Goal: Communication & Community: Ask a question

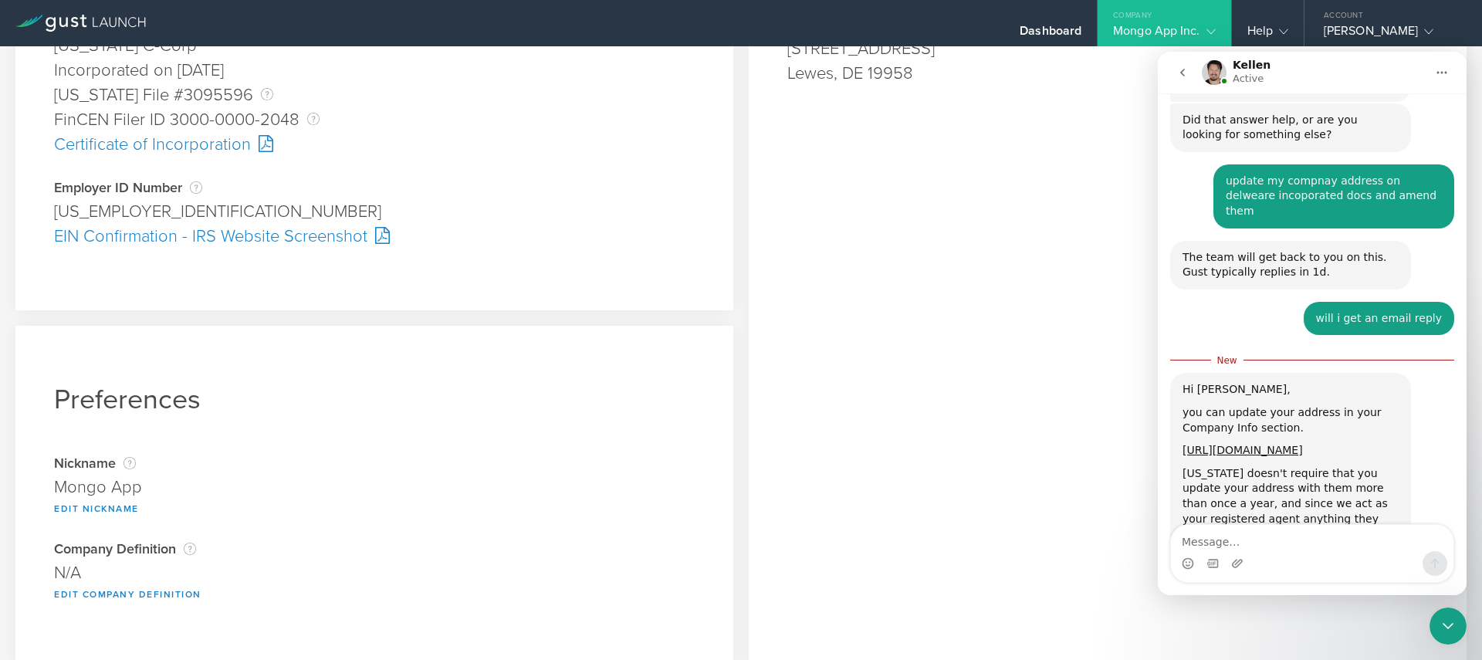
scroll to position [465, 0]
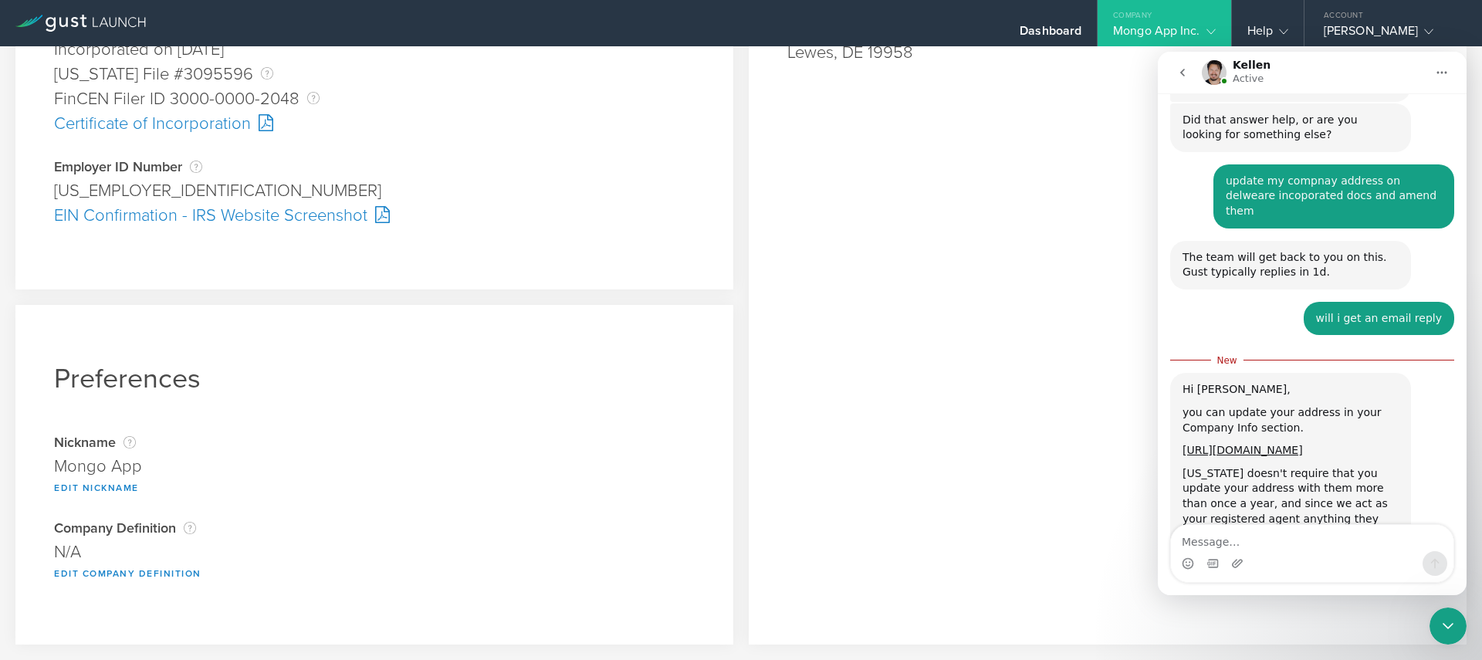
click at [1270, 545] on textarea "Message…" at bounding box center [1312, 538] width 282 height 26
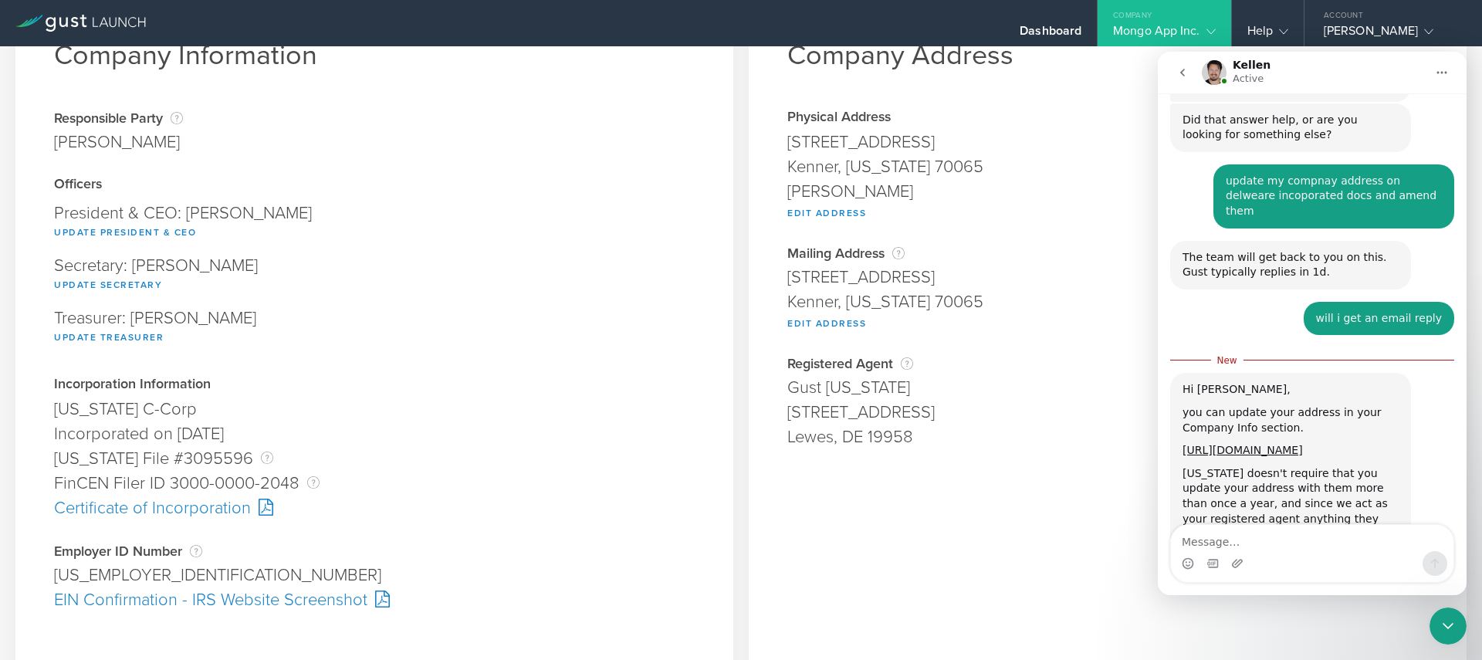
scroll to position [0, 0]
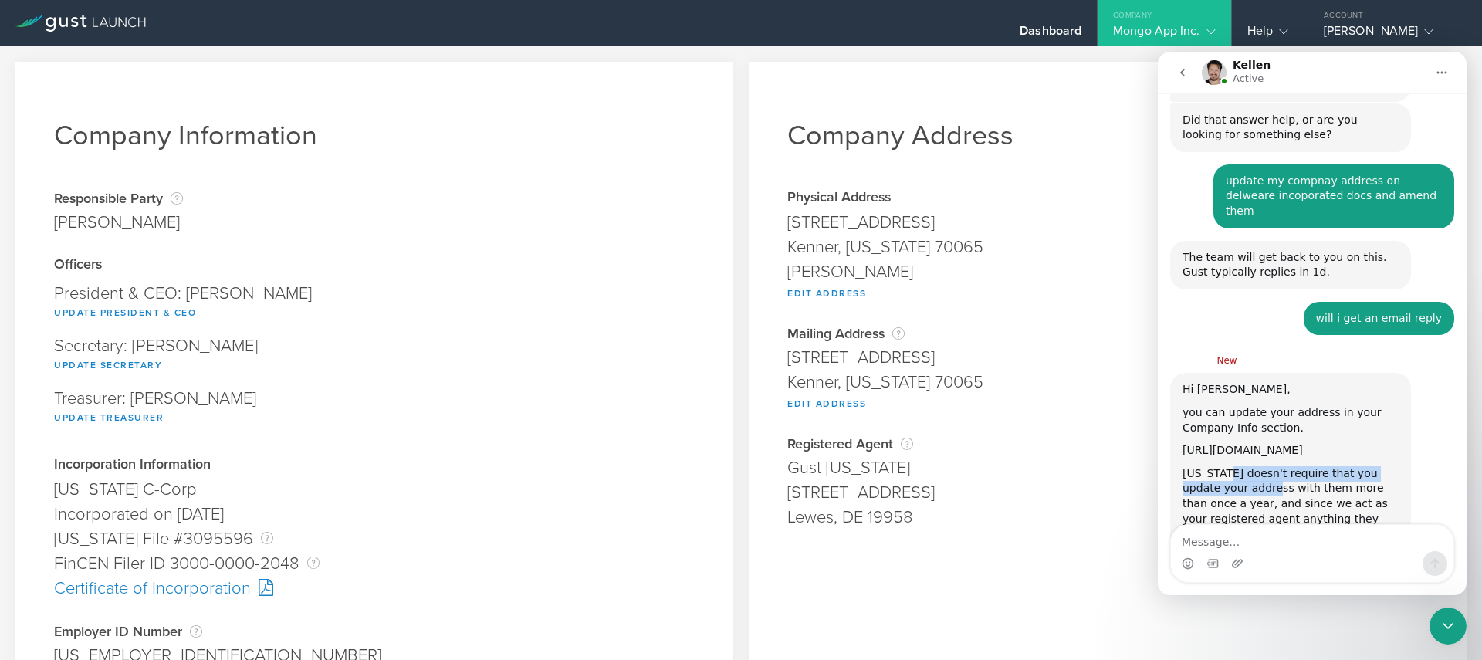
drag, startPoint x: 1226, startPoint y: 414, endPoint x: 1248, endPoint y: 425, distance: 24.9
click at [1248, 466] on div "[US_STATE] doesn't require that you update your address with them more than onc…" at bounding box center [1290, 504] width 216 height 76
click at [1253, 466] on div "[US_STATE] doesn't require that you update your address with them more than onc…" at bounding box center [1290, 504] width 216 height 76
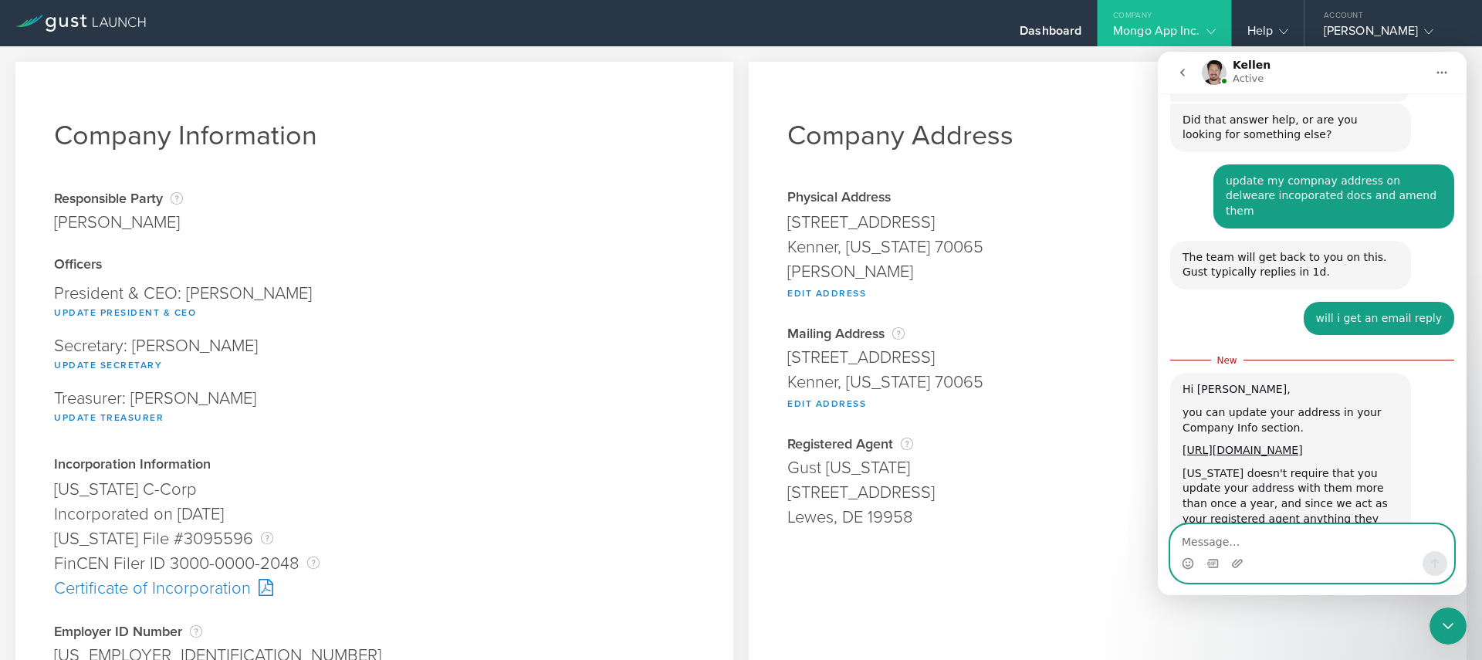
click at [1265, 544] on textarea "Message…" at bounding box center [1312, 538] width 282 height 26
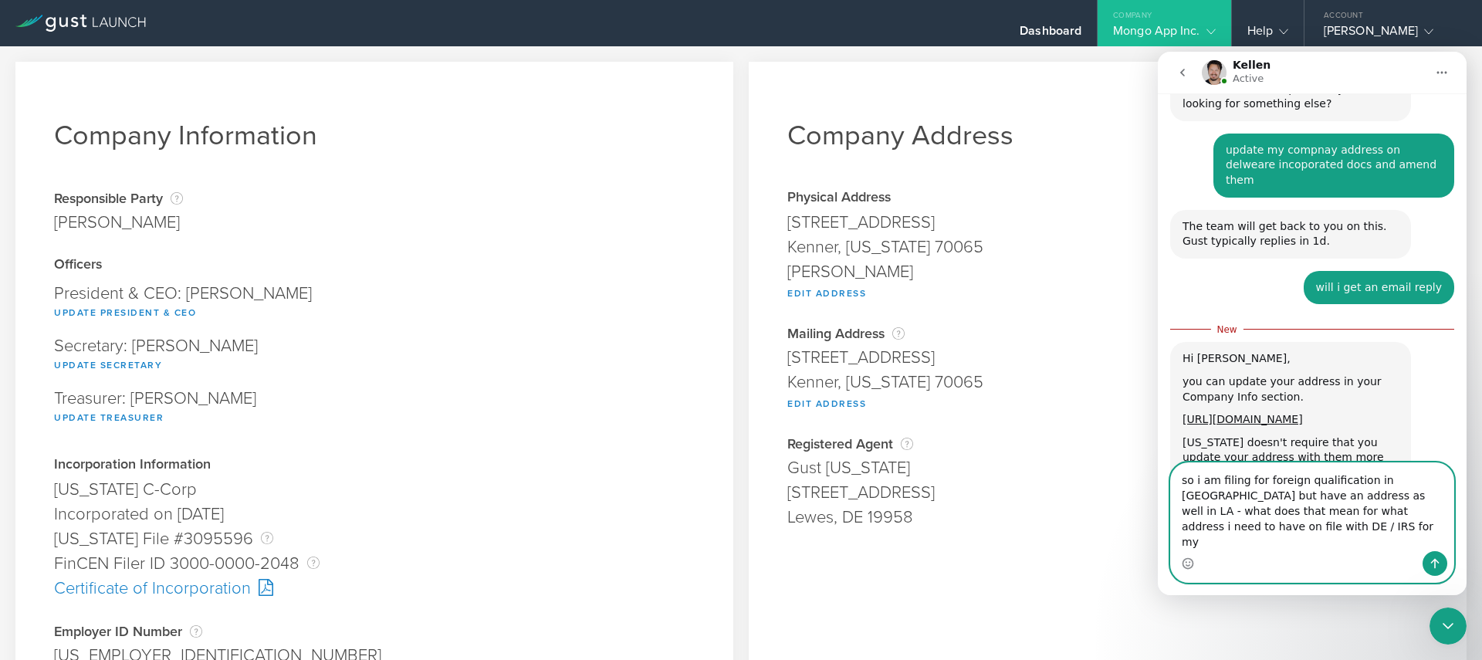
scroll to position [611, 0]
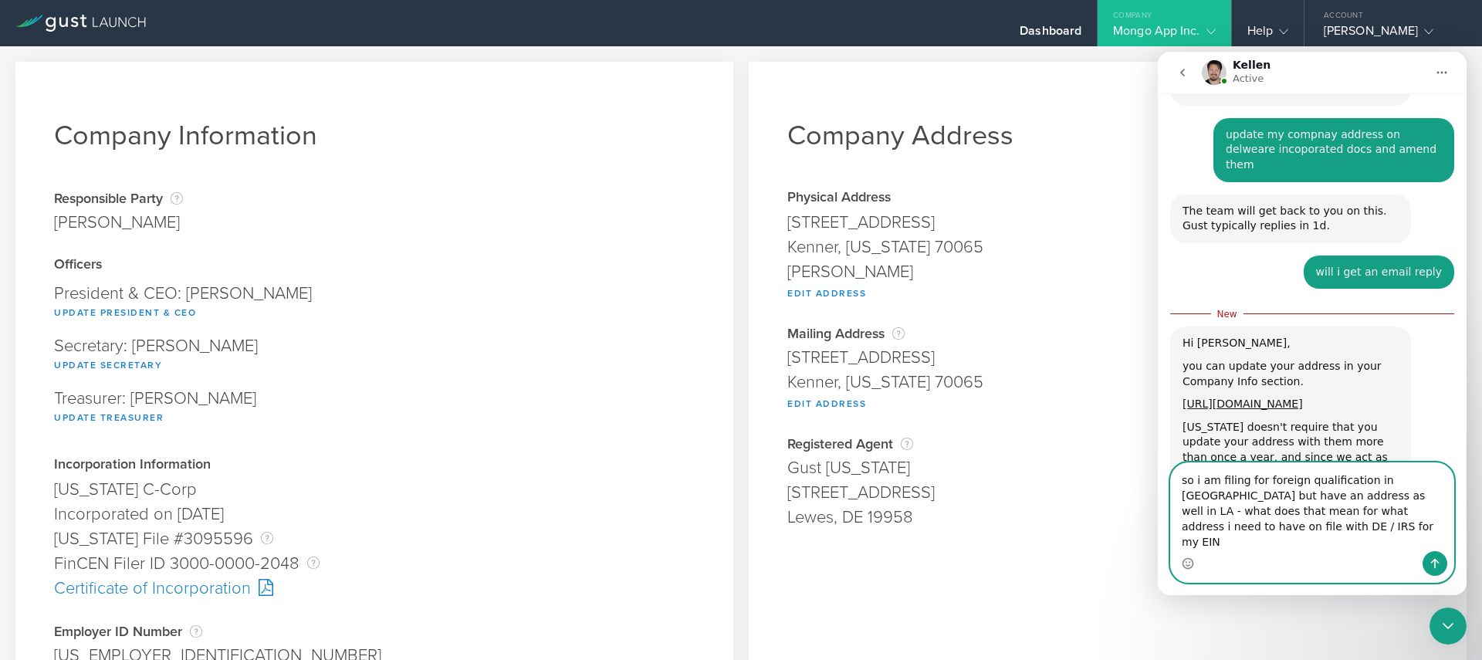
type textarea "so i am filing for foreign qualification in [GEOGRAPHIC_DATA] but have an addre…"
click at [1433, 553] on button "Send a message…" at bounding box center [1434, 563] width 25 height 25
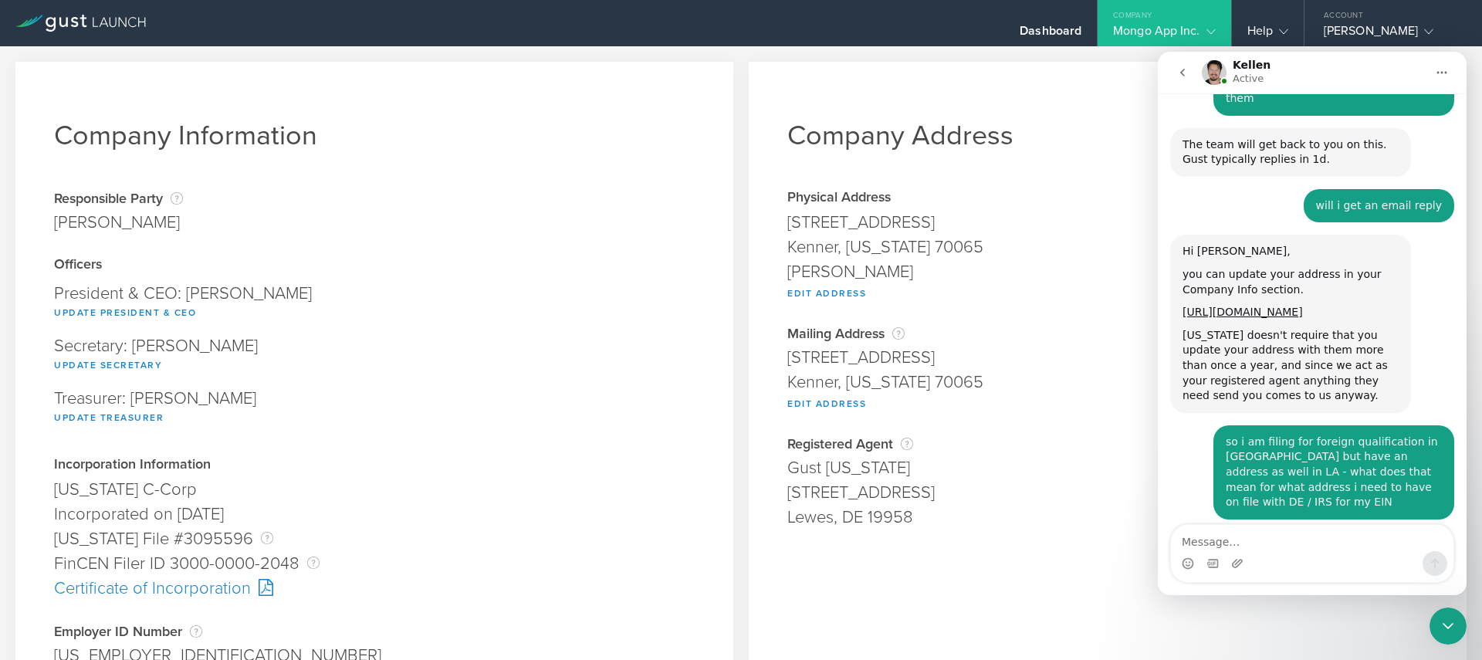
scroll to position [677, 0]
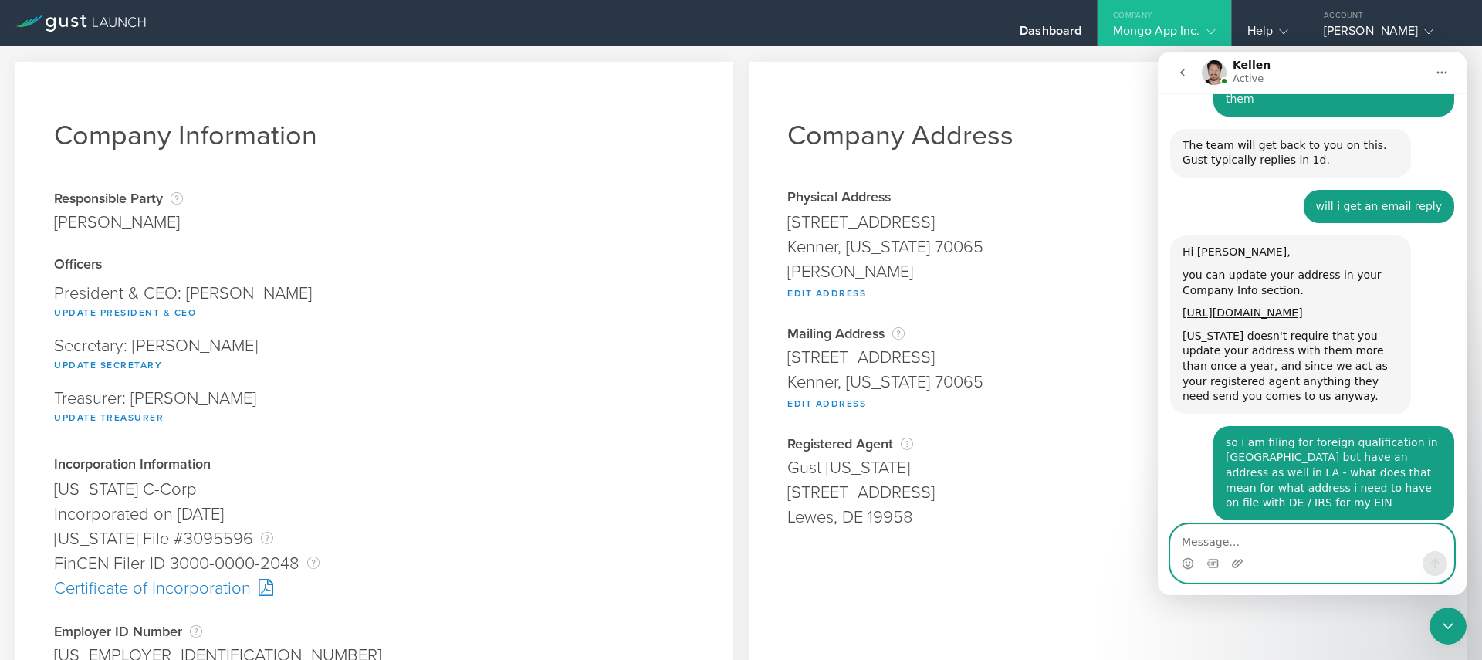
click at [1270, 539] on textarea "Message…" at bounding box center [1312, 538] width 282 height 26
type textarea "yes i do!"
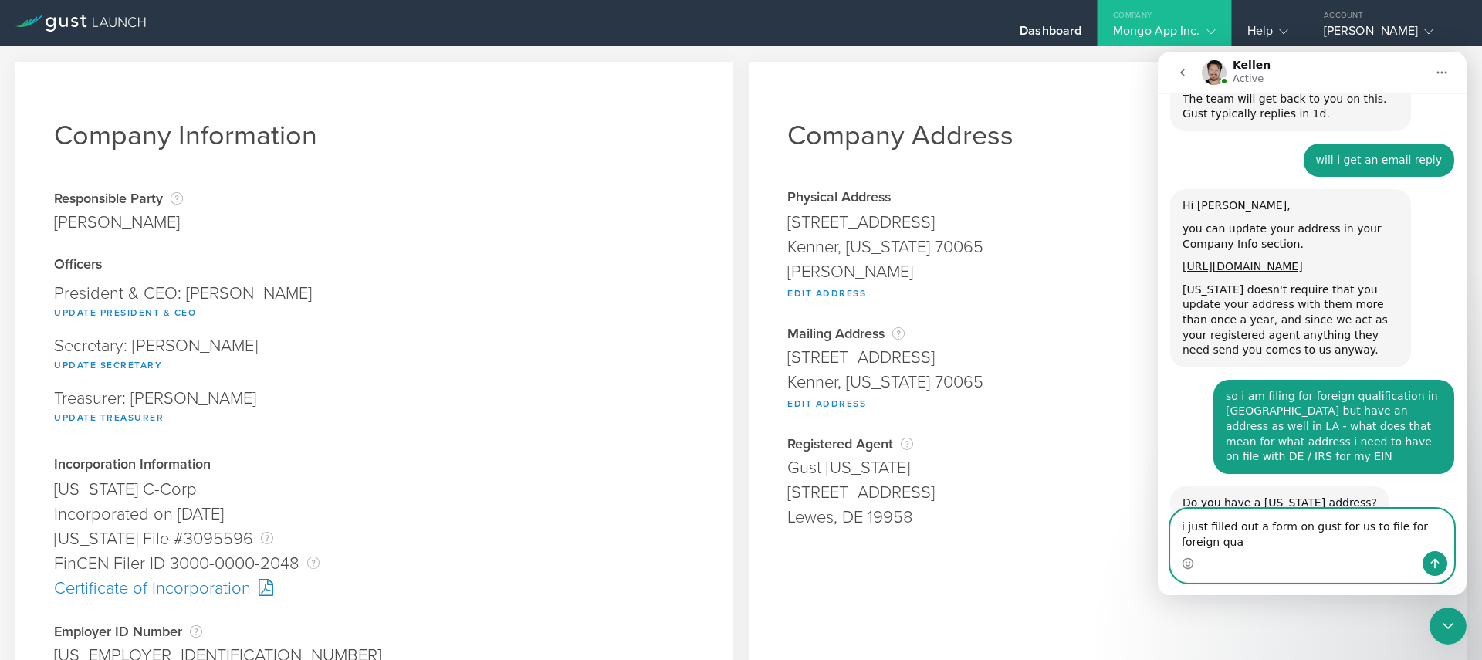
scroll to position [739, 0]
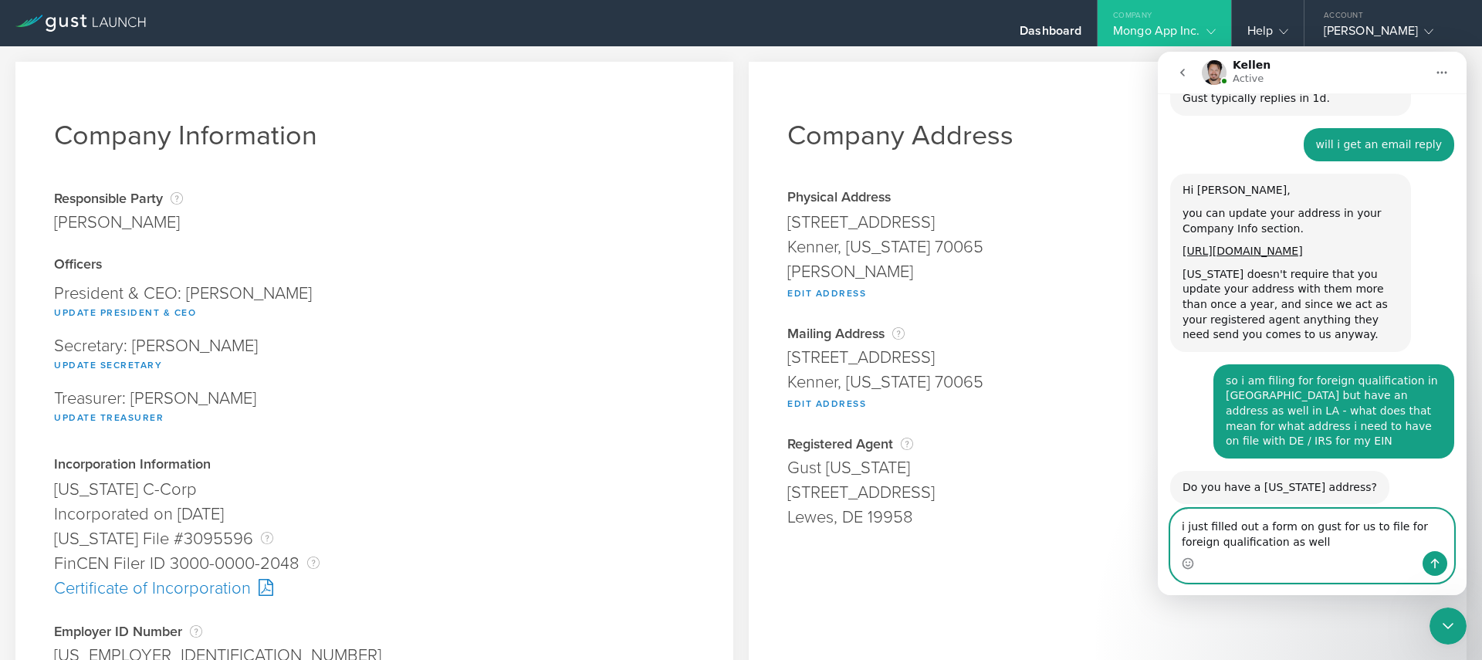
type textarea "i just filled out a form on gust for us to file for foreign qualification as we…"
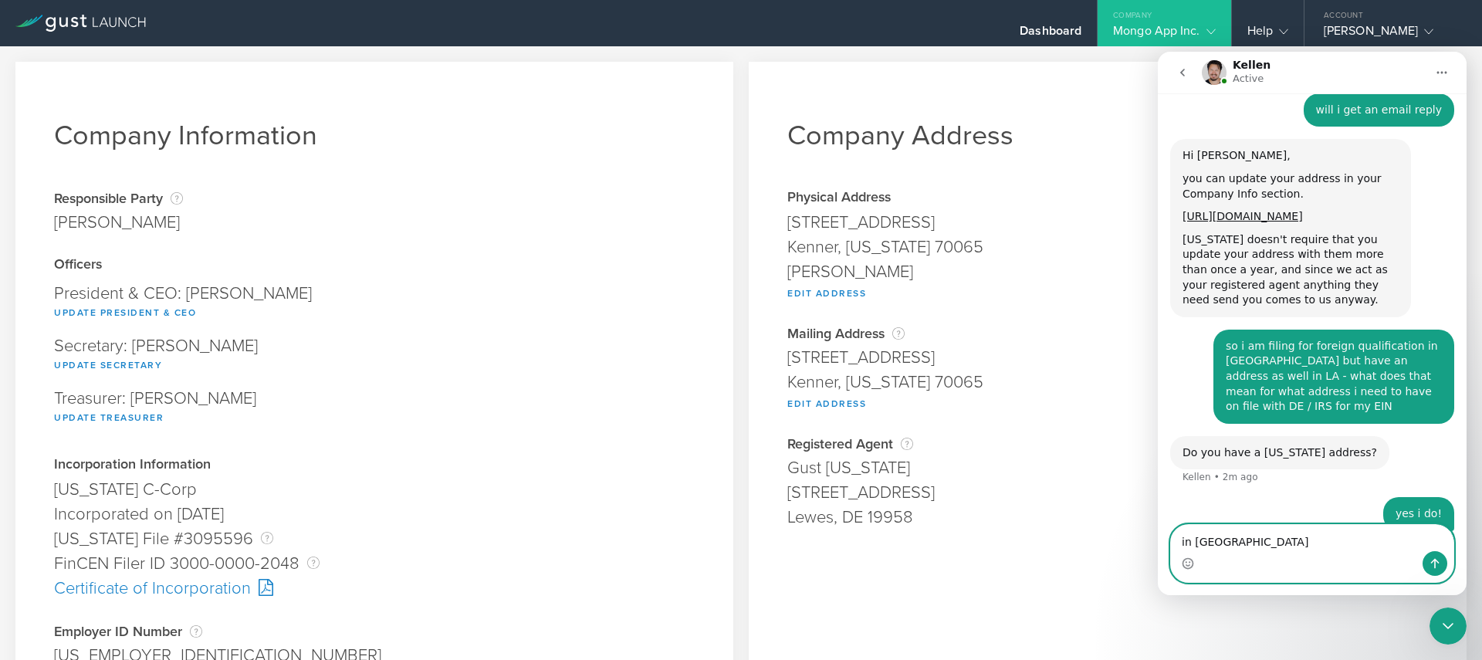
type textarea "in [GEOGRAPHIC_DATA]"
